Goal: Find specific page/section: Find specific page/section

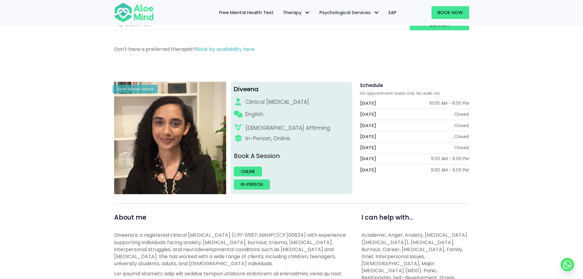
scroll to position [61, 0]
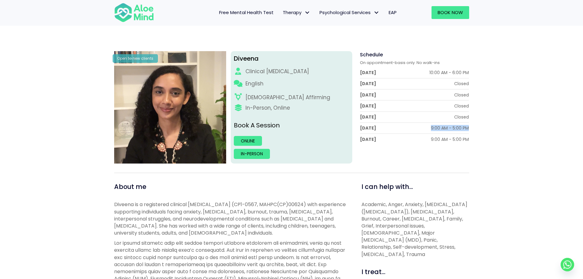
drag, startPoint x: 428, startPoint y: 128, endPoint x: 473, endPoint y: 128, distance: 44.7
click at [473, 128] on div "Schedule On appointment-basis only. No walk-ins [DATE] 10:00 AM - 6:00 PM [DATE…" at bounding box center [413, 107] width 122 height 112
drag, startPoint x: 422, startPoint y: 142, endPoint x: 499, endPoint y: 143, distance: 77.8
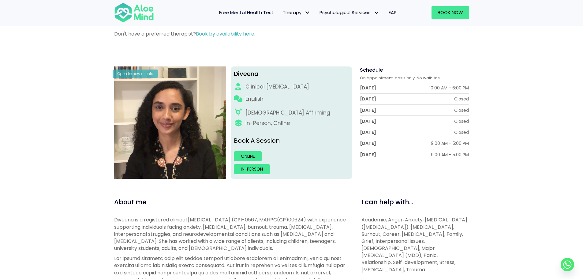
scroll to position [31, 0]
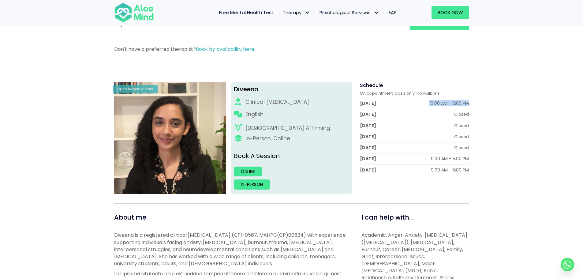
drag, startPoint x: 418, startPoint y: 102, endPoint x: 476, endPoint y: 102, distance: 58.2
drag, startPoint x: 476, startPoint y: 102, endPoint x: 473, endPoint y: 108, distance: 6.6
click at [470, 110] on div "Schedule On appointment-basis only. No walk-ins [DATE] 10:00 AM - 6:00 PM [DATE…" at bounding box center [413, 138] width 122 height 112
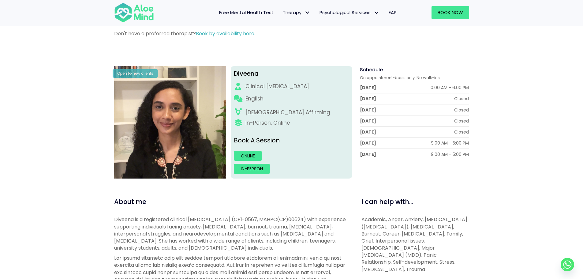
scroll to position [0, 0]
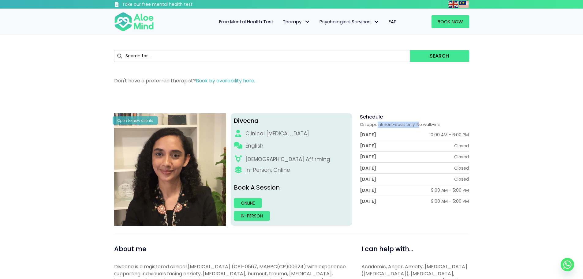
drag, startPoint x: 378, startPoint y: 128, endPoint x: 420, endPoint y: 124, distance: 41.5
click at [420, 124] on div "On appointment-basis only. No walk-ins" at bounding box center [414, 125] width 109 height 6
click at [420, 124] on span "On appointment-basis only. No walk-ins" at bounding box center [400, 125] width 80 height 6
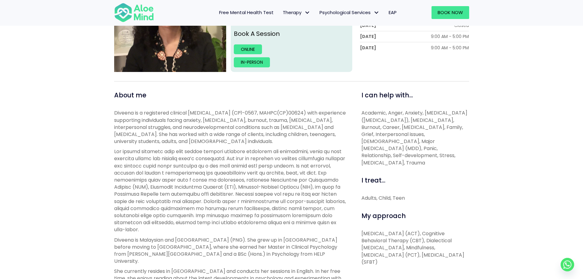
scroll to position [153, 0]
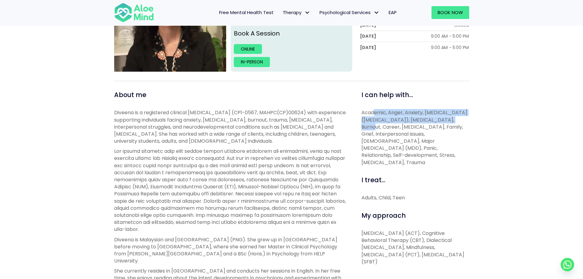
drag, startPoint x: 375, startPoint y: 111, endPoint x: 450, endPoint y: 116, distance: 75.2
click at [450, 116] on span "Academic, Anger, Anxiety, [MEDICAL_DATA] ([MEDICAL_DATA]), [MEDICAL_DATA], Burn…" at bounding box center [415, 137] width 106 height 57
drag, startPoint x: 409, startPoint y: 120, endPoint x: 450, endPoint y: 120, distance: 40.7
click at [450, 120] on span "Academic, Anger, Anxiety, [MEDICAL_DATA] ([MEDICAL_DATA]), [MEDICAL_DATA], Burn…" at bounding box center [415, 137] width 106 height 57
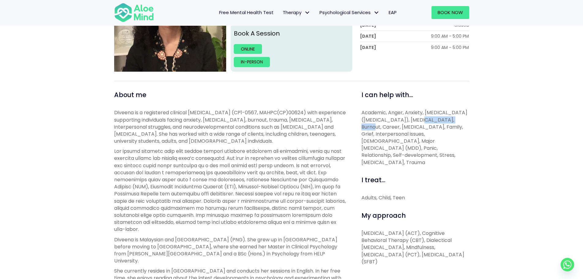
click at [450, 120] on span "Academic, Anger, Anxiety, [MEDICAL_DATA] ([MEDICAL_DATA]), [MEDICAL_DATA], Burn…" at bounding box center [415, 137] width 106 height 57
drag, startPoint x: 375, startPoint y: 156, endPoint x: 408, endPoint y: 155, distance: 32.2
click at [403, 156] on span "Academic, Anger, Anxiety, [MEDICAL_DATA] ([MEDICAL_DATA]), [MEDICAL_DATA], Burn…" at bounding box center [415, 137] width 106 height 57
drag, startPoint x: 408, startPoint y: 155, endPoint x: 428, endPoint y: 155, distance: 20.2
click at [426, 155] on p "Academic, Anger, Anxiety, [MEDICAL_DATA] ([MEDICAL_DATA]), [MEDICAL_DATA], Burn…" at bounding box center [416, 137] width 108 height 57
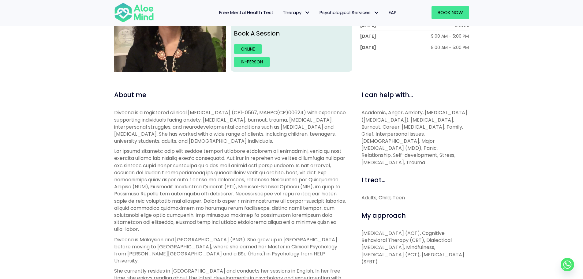
click at [428, 155] on p "Academic, Anger, Anxiety, [MEDICAL_DATA] ([MEDICAL_DATA]), [MEDICAL_DATA], Burn…" at bounding box center [416, 137] width 108 height 57
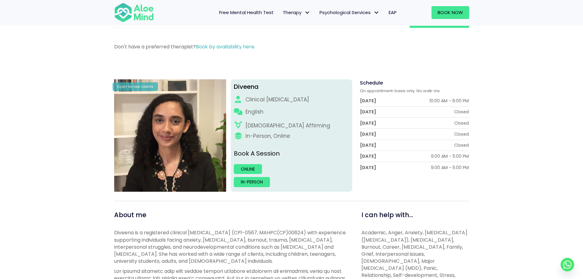
scroll to position [31, 0]
